Goal: Information Seeking & Learning: Learn about a topic

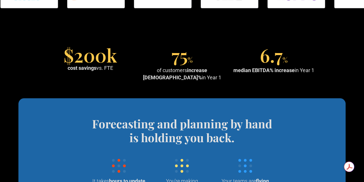
scroll to position [567, 0]
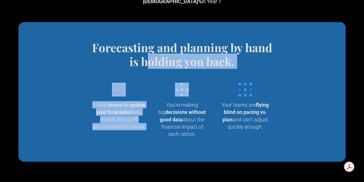
drag, startPoint x: 149, startPoint y: 85, endPoint x: 174, endPoint y: 101, distance: 30.0
click at [174, 101] on div "Forecasting and planning by hand is holding you back. Wrangling data into your …" at bounding box center [182, 92] width 212 height 102
click at [151, 98] on div "Forecasting and planning by hand is holding you back. Wrangling data into your …" at bounding box center [182, 92] width 212 height 102
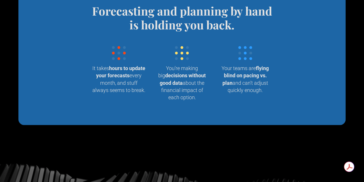
scroll to position [604, 0]
drag, startPoint x: 167, startPoint y: 96, endPoint x: 204, endPoint y: 124, distance: 46.1
click at [204, 100] on p "You’re making big decisions without good data about the financial impact of eac…" at bounding box center [182, 82] width 54 height 36
click at [192, 100] on p "You’re making big decisions without good data about the financial impact of eac…" at bounding box center [182, 82] width 54 height 36
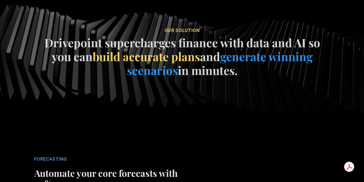
scroll to position [763, 0]
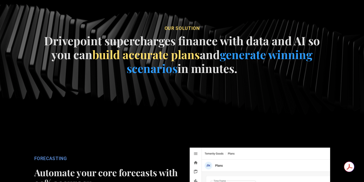
drag, startPoint x: 145, startPoint y: 71, endPoint x: 262, endPoint y: 106, distance: 122.0
click at [262, 83] on div "our soluTION Drivepoint supercharges finance with data and AI so you can build …" at bounding box center [182, 52] width 341 height 62
click at [220, 75] on h4 "Drivepoint supercharges finance with data and AI so you can build accurate plan…" at bounding box center [182, 54] width 288 height 41
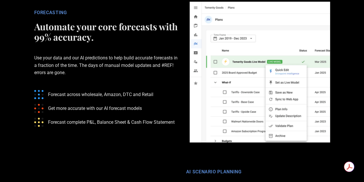
scroll to position [910, 0]
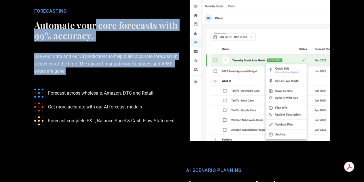
drag, startPoint x: 97, startPoint y: 57, endPoint x: 157, endPoint y: 110, distance: 80.1
click at [157, 110] on div "FORECASTING Automate your core forecasts with 99% accuracy. Use your data and o…" at bounding box center [105, 70] width 155 height 124
click at [127, 84] on p "Use your data and our AI predictions to help build accurate forecasts in a frac…" at bounding box center [106, 63] width 144 height 40
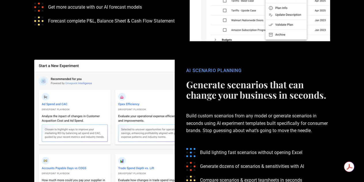
scroll to position [1074, 0]
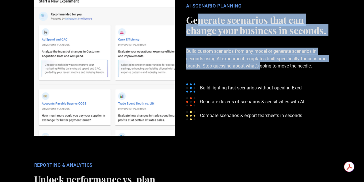
drag, startPoint x: 197, startPoint y: 50, endPoint x: 261, endPoint y: 104, distance: 83.7
click at [261, 104] on div "AI SCENARIO PLANNING Generate scenarios that can change your business in second…" at bounding box center [257, 65] width 155 height 124
click at [233, 79] on p "Build custom scenarios from any model or generate scenarios in seconds using AI…" at bounding box center [258, 58] width 144 height 40
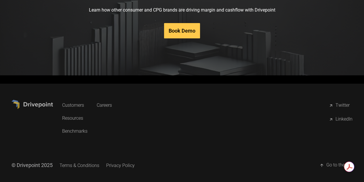
scroll to position [2923, 0]
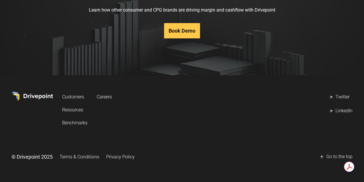
click at [112, 95] on link "Careers" at bounding box center [104, 96] width 15 height 11
